Goal: Information Seeking & Learning: Find contact information

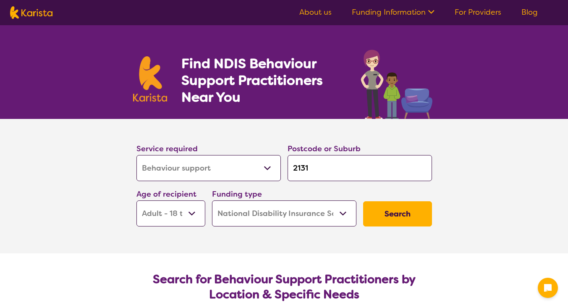
select select "Behaviour support"
select select "AD"
select select "NDIS"
select select "Behaviour support"
select select "AD"
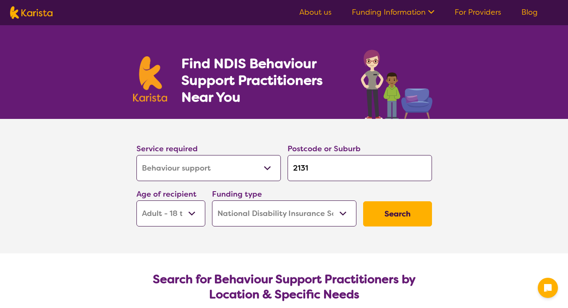
select select "NDIS"
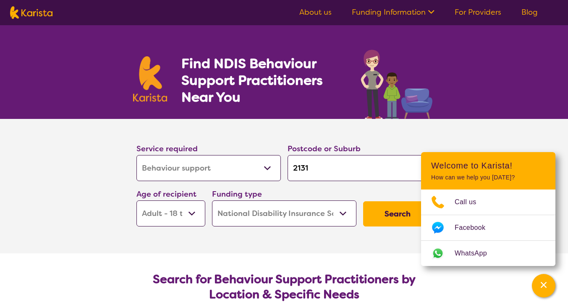
click at [171, 208] on select "Early Childhood - 0 to 9 Child - 10 to 11 Adolescent - 12 to 17 Adult - 18 to 6…" at bounding box center [171, 213] width 69 height 26
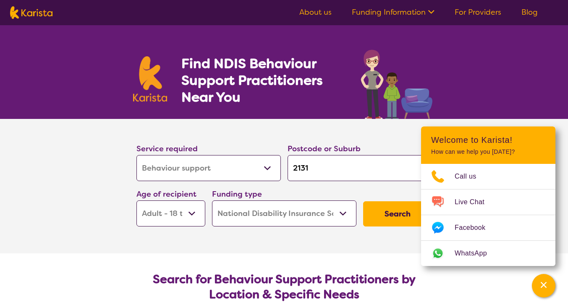
click at [183, 213] on select "Early Childhood - 0 to 9 Child - 10 to 11 Adolescent - 12 to 17 Adult - 18 to 6…" at bounding box center [171, 213] width 69 height 26
select select "AS"
click at [137, 200] on select "Early Childhood - 0 to 9 Child - 10 to 11 Adolescent - 12 to 17 Adult - 18 to 6…" at bounding box center [171, 213] width 69 height 26
select select "AS"
click at [331, 166] on input "2131" at bounding box center [360, 168] width 145 height 26
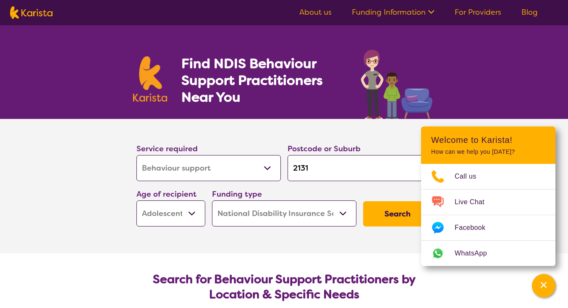
type input "213"
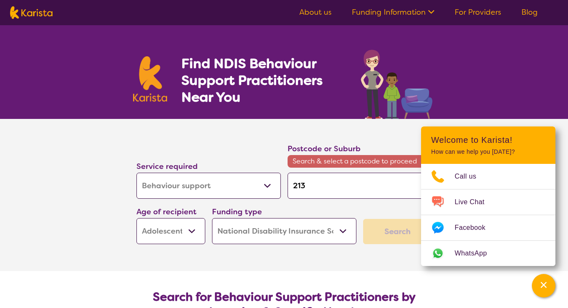
type input "2135"
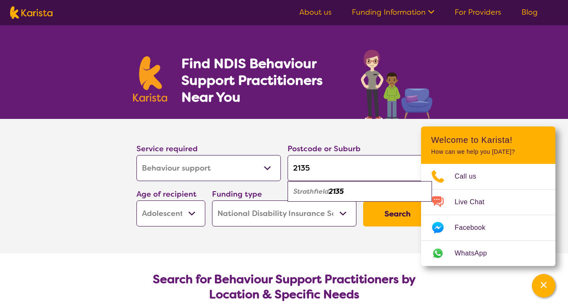
type input "2135"
click at [318, 193] on em "Strathfield" at bounding box center [311, 191] width 35 height 9
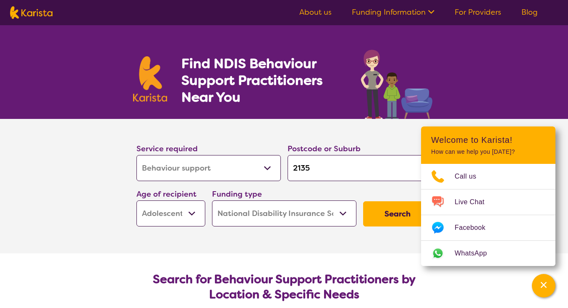
click at [400, 220] on button "Search" at bounding box center [397, 213] width 69 height 25
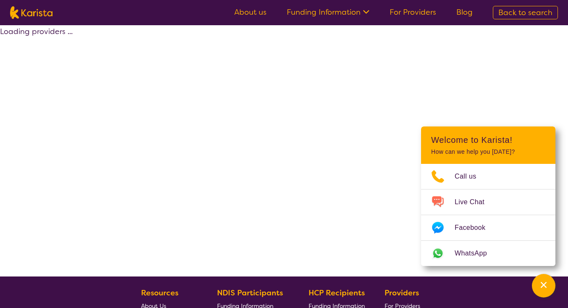
select select "by_score"
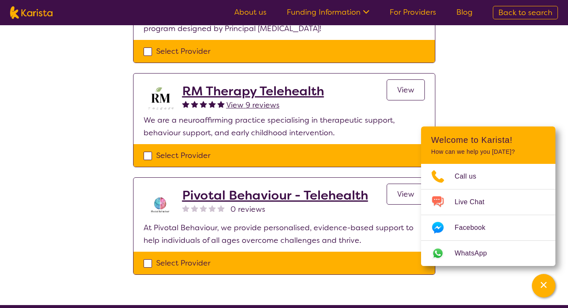
scroll to position [210, 0]
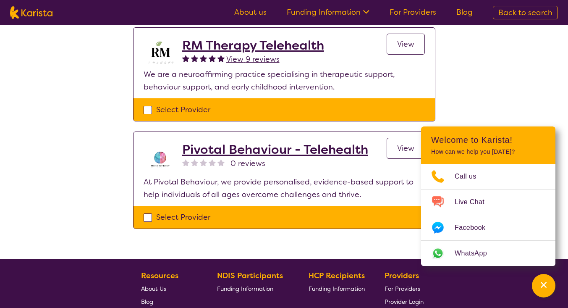
select select "Behaviour support"
select select "AS"
select select "NDIS"
select select "Behaviour support"
select select "AS"
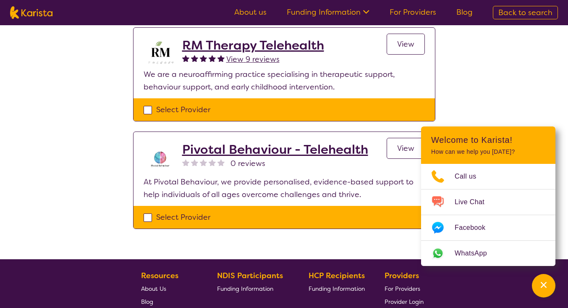
select select "NDIS"
